Goal: Transaction & Acquisition: Purchase product/service

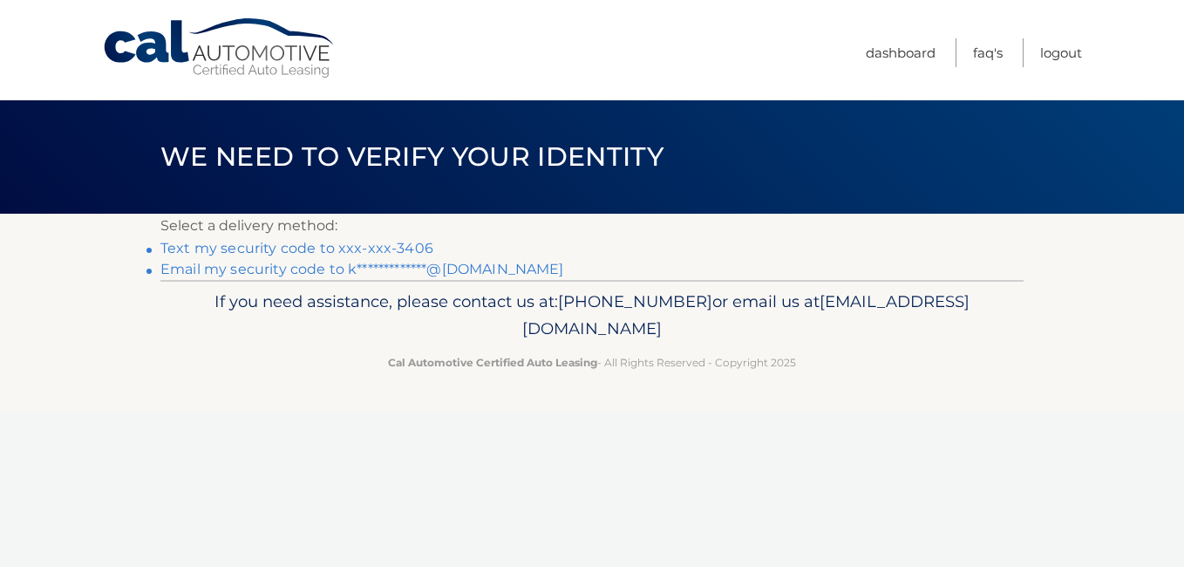
click at [306, 246] on link "Text my security code to xxx-xxx-3406" at bounding box center [296, 248] width 273 height 17
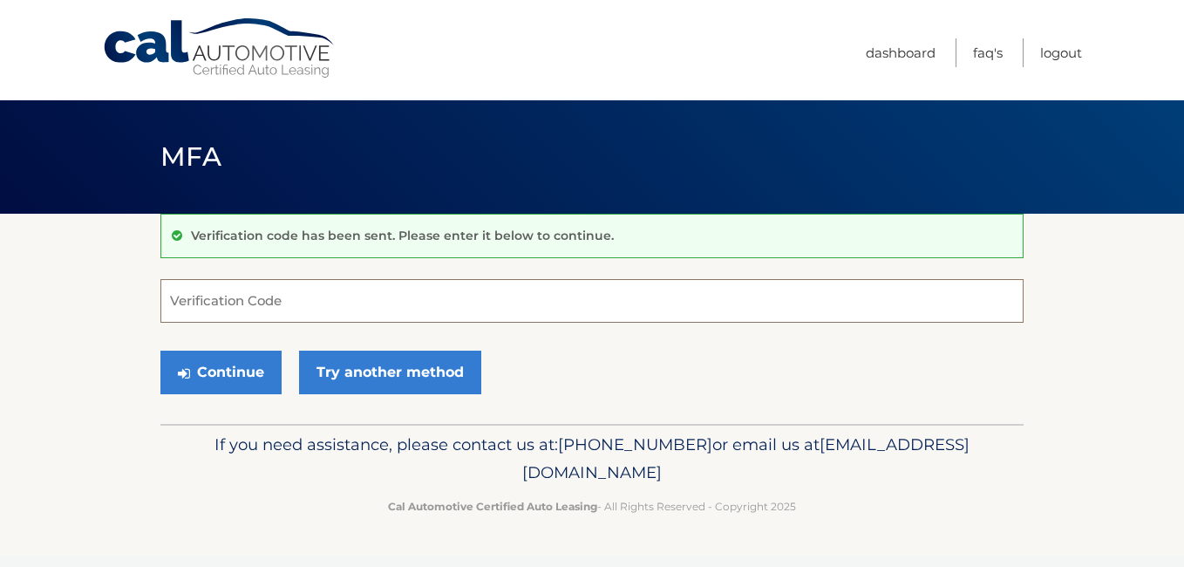
click at [316, 296] on input "Verification Code" at bounding box center [591, 301] width 863 height 44
type input "238485"
click at [160, 350] on button "Continue" at bounding box center [220, 372] width 121 height 44
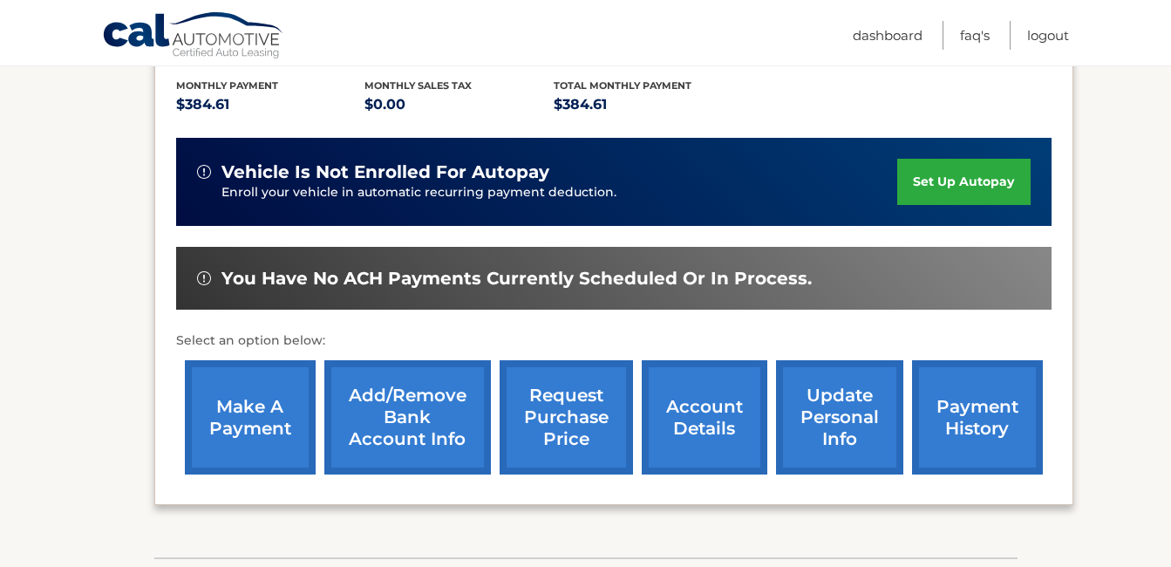
scroll to position [412, 0]
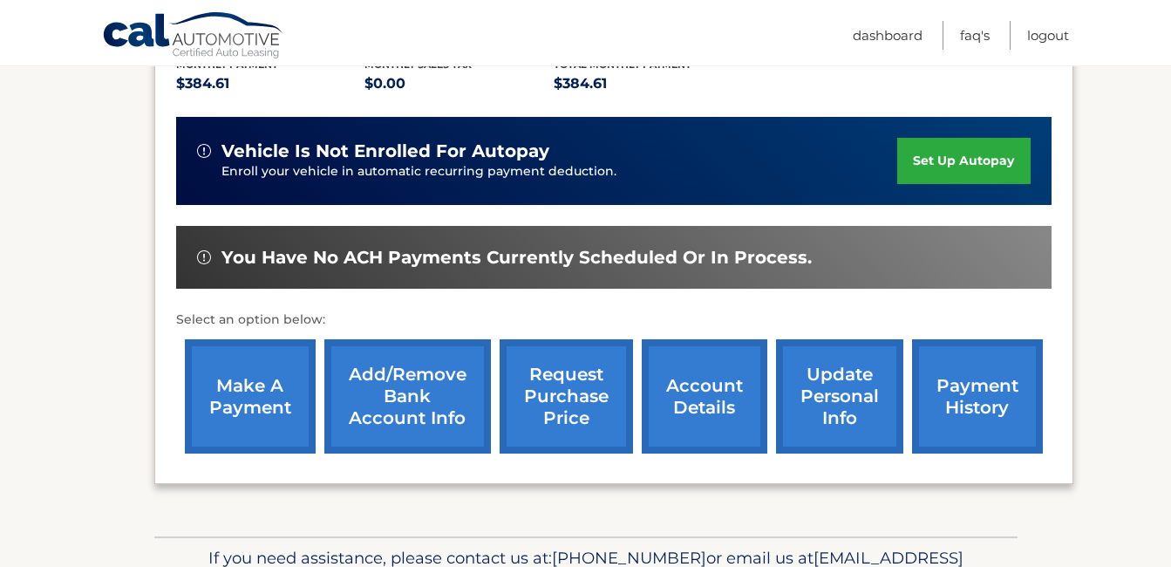
click at [245, 351] on link "make a payment" at bounding box center [250, 396] width 131 height 114
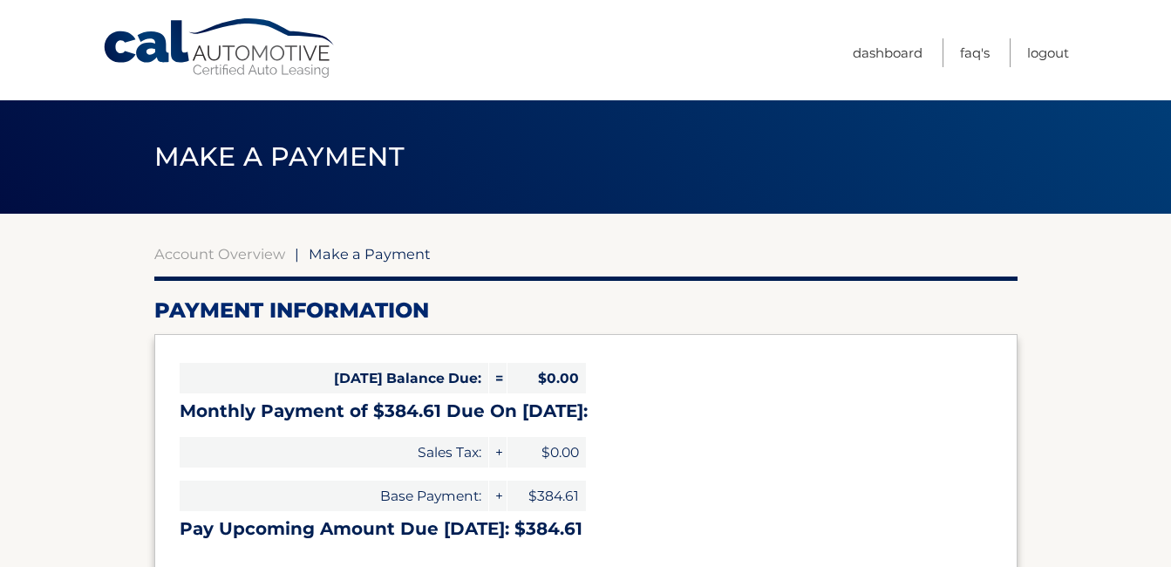
select select "ZTcxZGFkNDAtYzFhMC00YTJiLWFiOWYtMzZhNmQxN2M1NWNk"
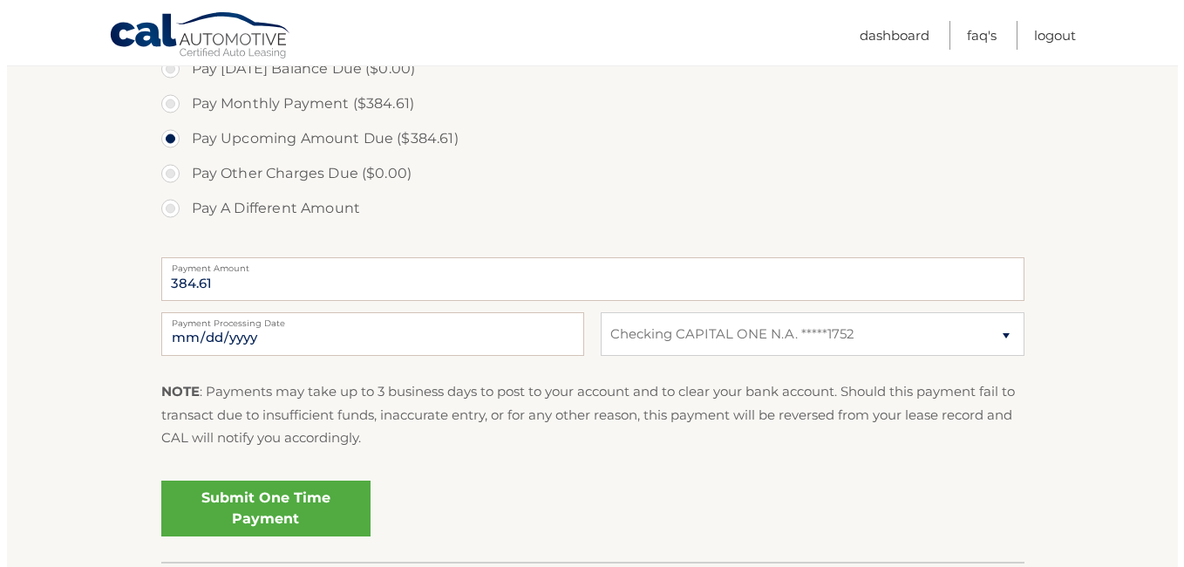
scroll to position [561, 0]
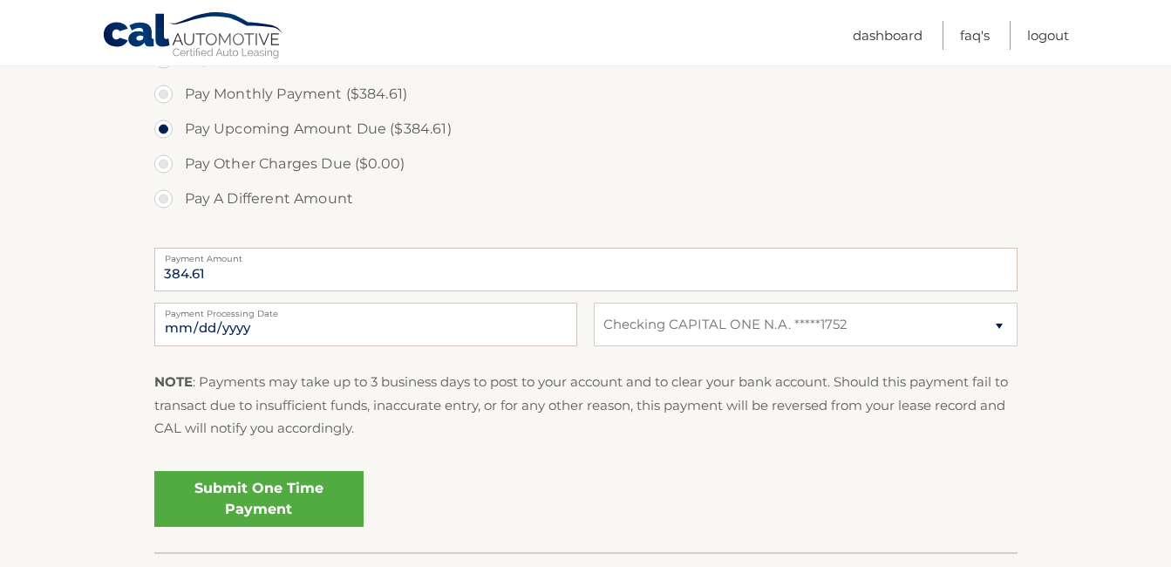
click at [259, 493] on link "Submit One Time Payment" at bounding box center [258, 499] width 209 height 56
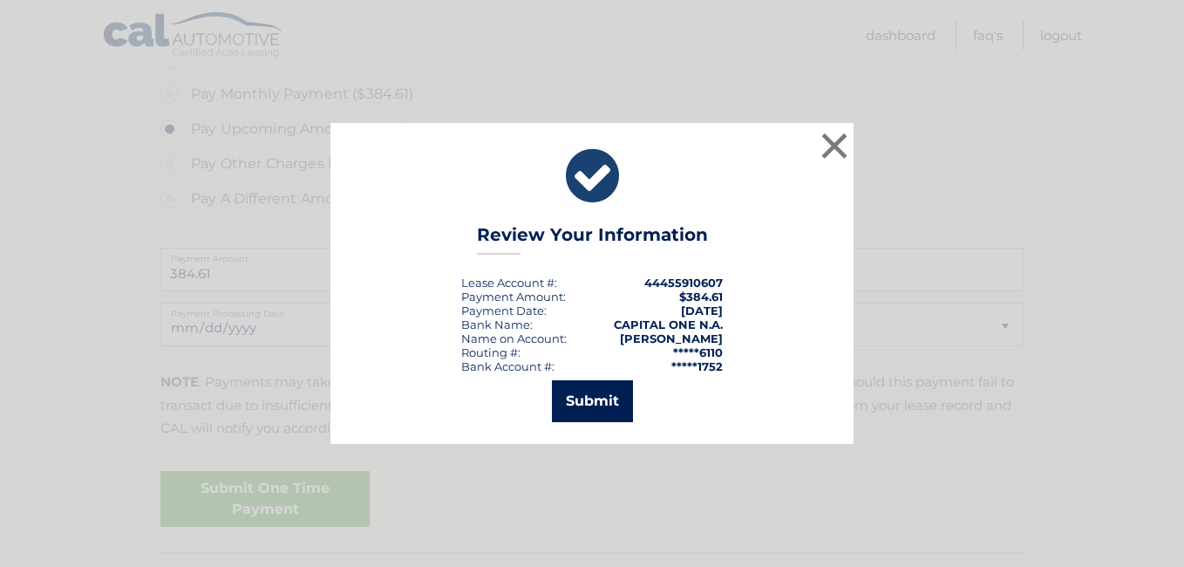
click at [591, 403] on button "Submit" at bounding box center [592, 401] width 81 height 42
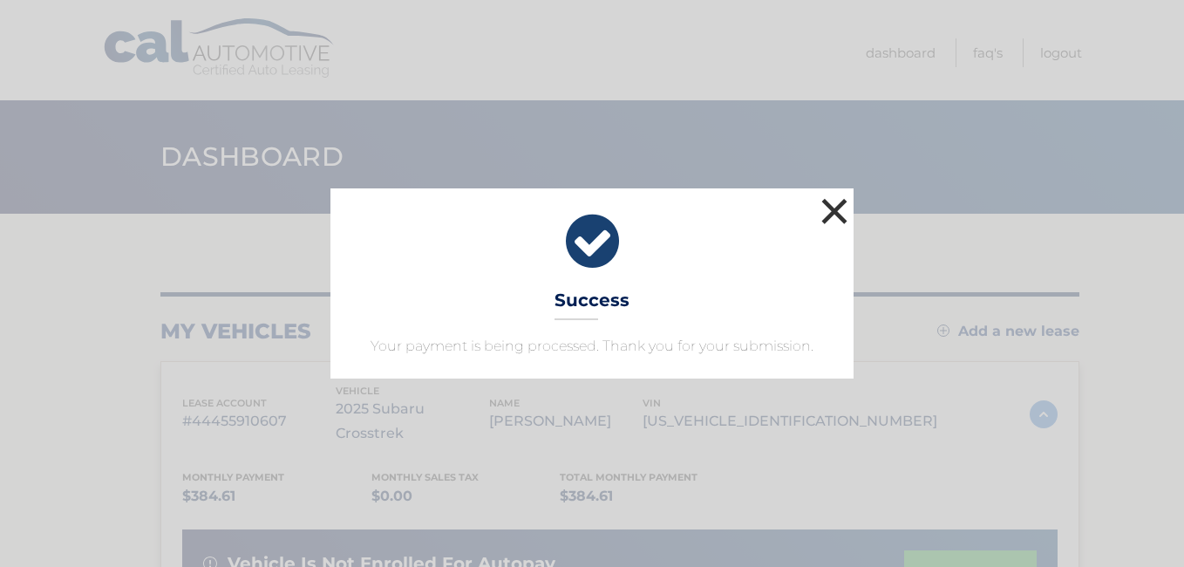
click at [825, 211] on button "×" at bounding box center [834, 211] width 35 height 35
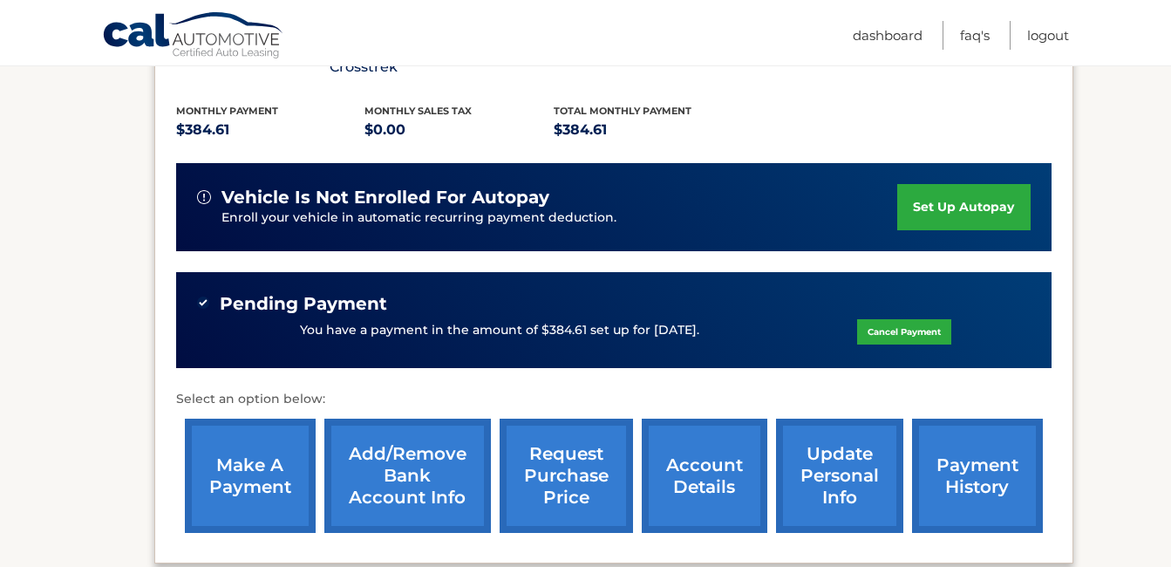
scroll to position [374, 0]
